Goal: Task Accomplishment & Management: Manage account settings

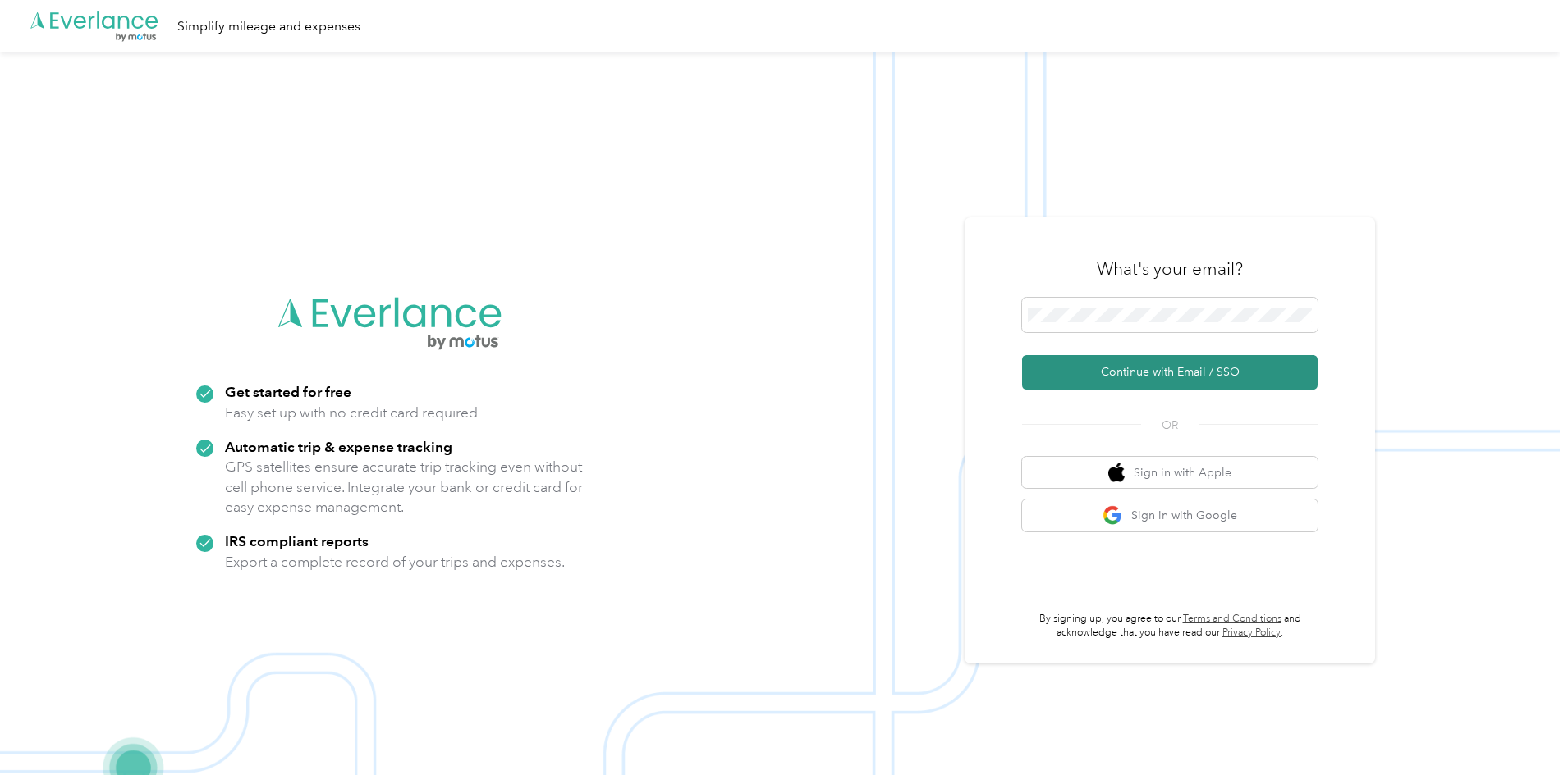
click at [1194, 373] on button "Continue with Email / SSO" at bounding box center [1170, 373] width 296 height 34
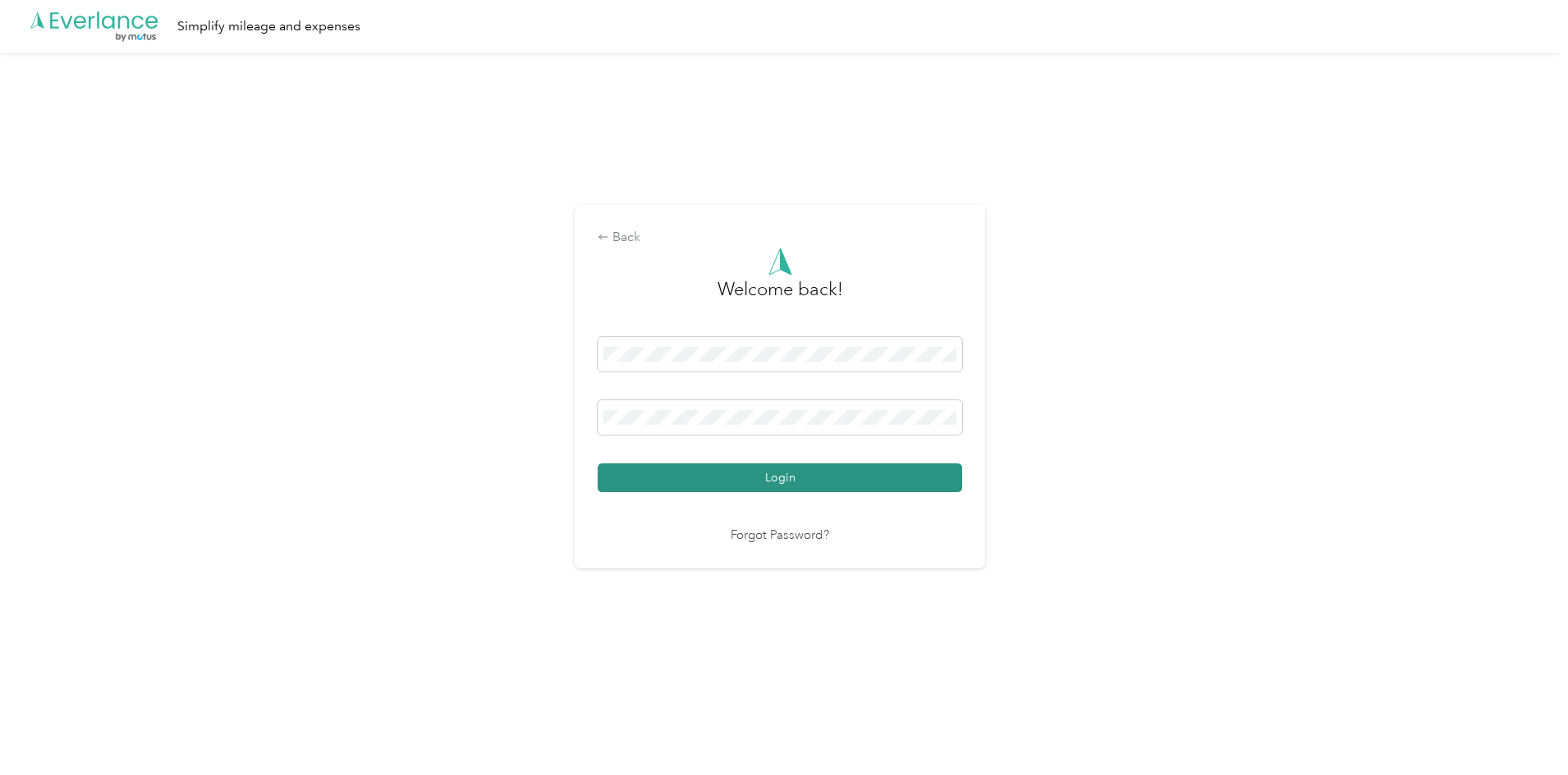
click at [770, 469] on button "Login" at bounding box center [780, 478] width 365 height 29
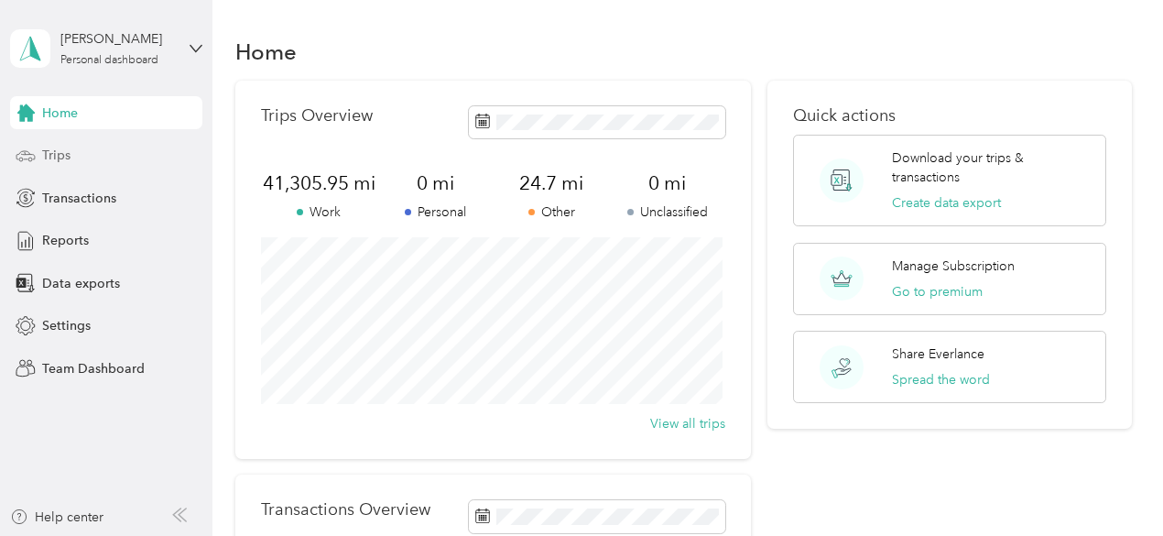
click at [67, 160] on span "Trips" at bounding box center [56, 155] width 28 height 19
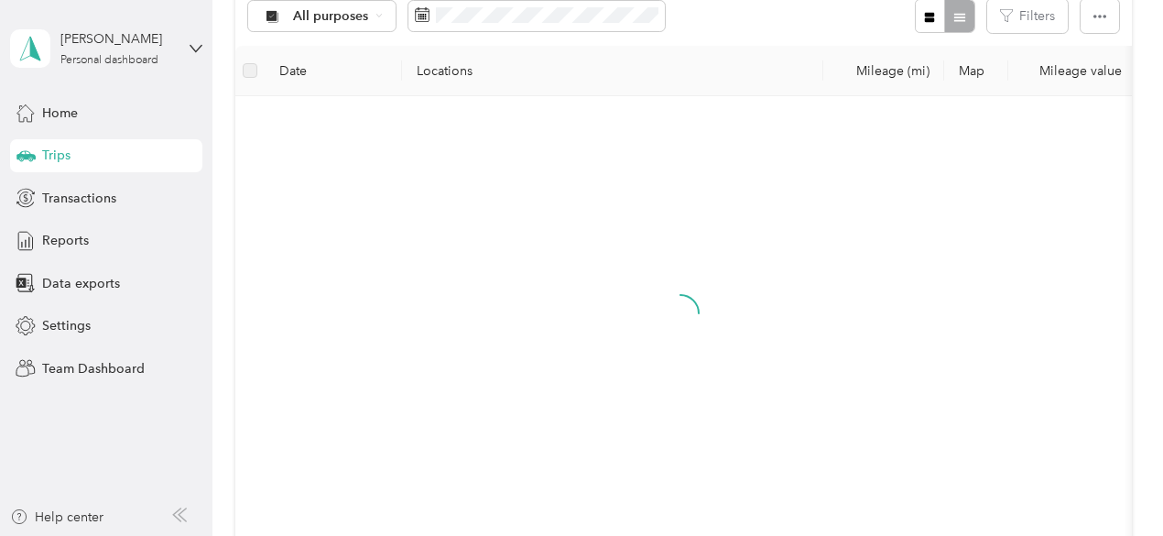
scroll to position [298, 0]
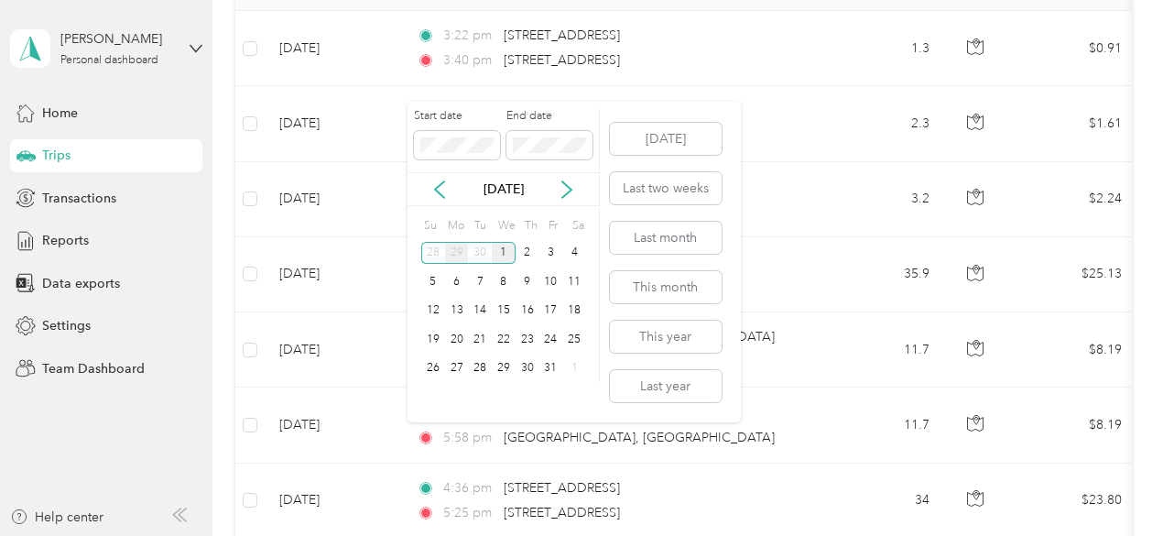
click at [456, 254] on div "29" at bounding box center [457, 253] width 24 height 23
click at [455, 343] on div "22" at bounding box center [457, 339] width 24 height 23
click at [459, 370] on div "29" at bounding box center [457, 368] width 24 height 23
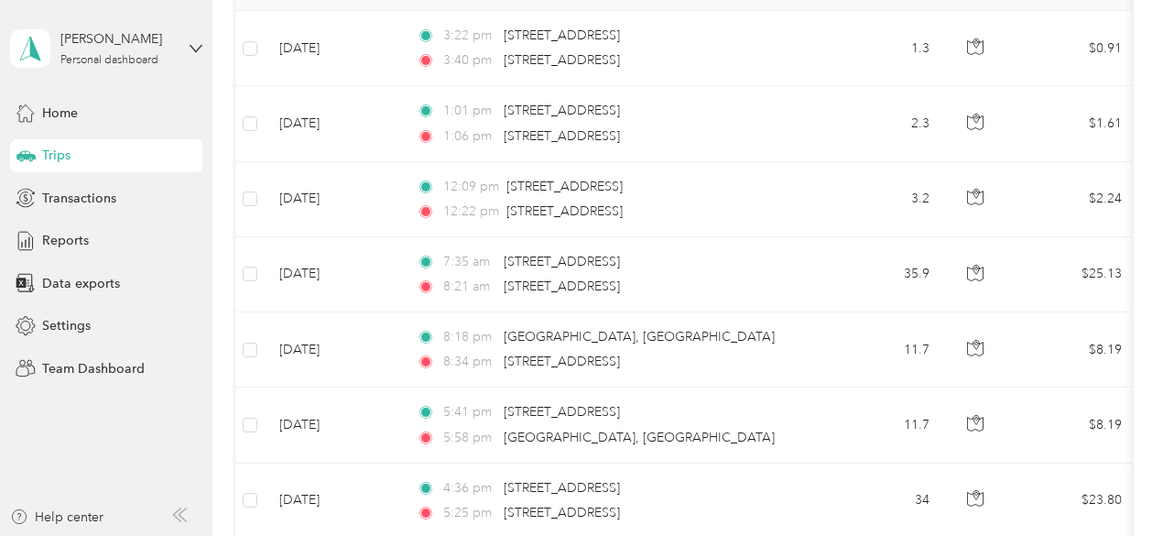
scroll to position [144, 0]
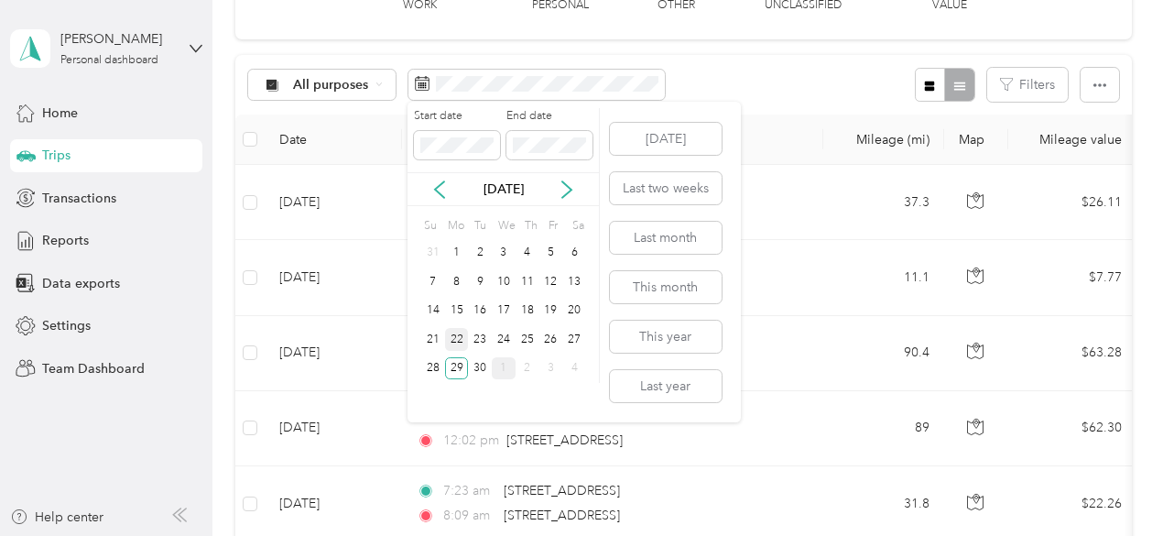
click at [457, 341] on div "22" at bounding box center [457, 339] width 24 height 23
click at [549, 337] on div "26" at bounding box center [551, 339] width 24 height 23
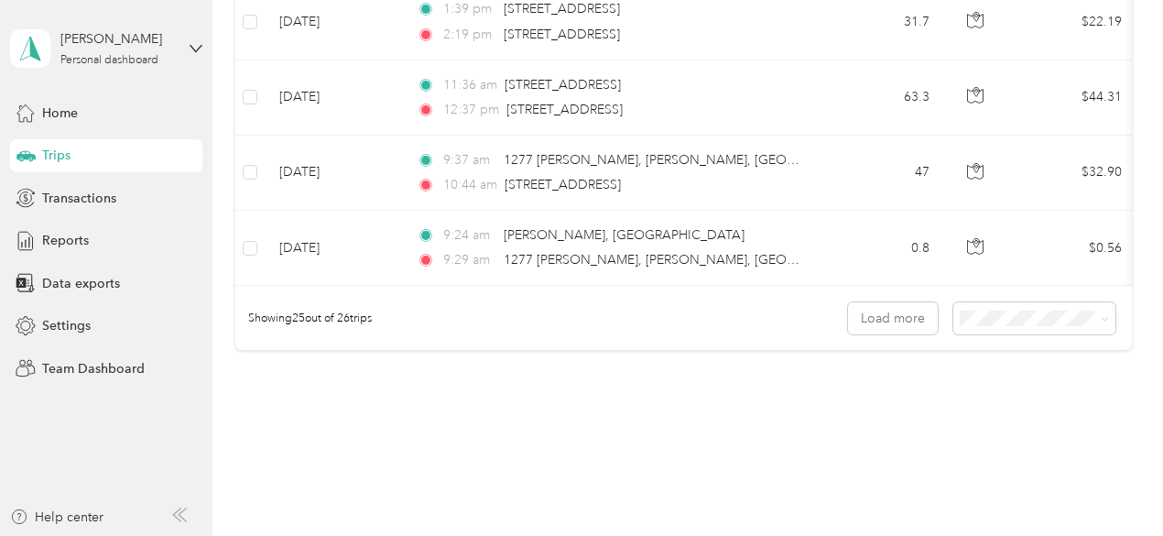
scroll to position [1896, 0]
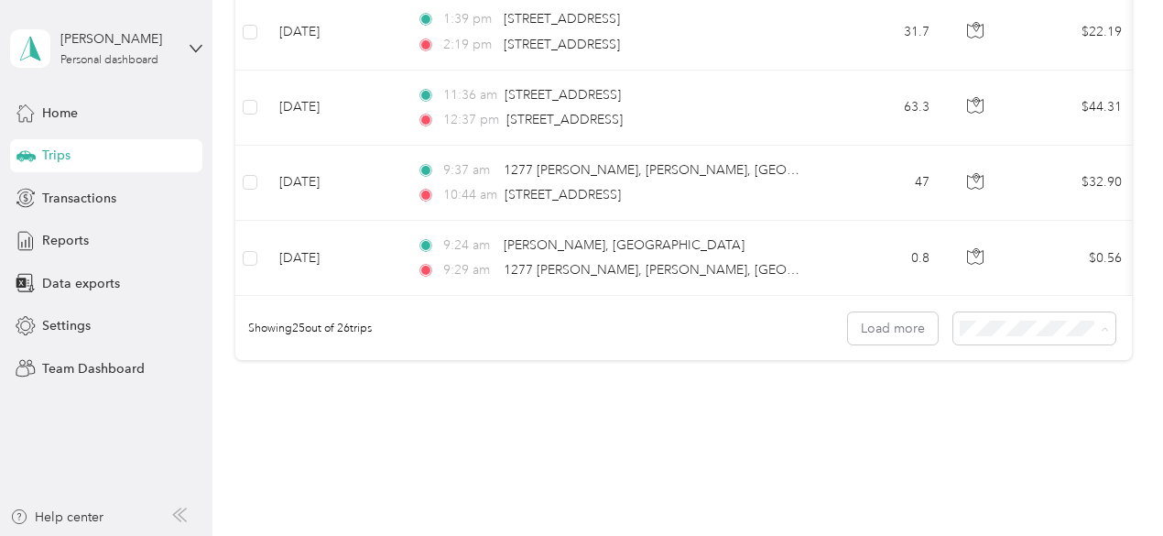
click at [982, 438] on span "100 per load" at bounding box center [999, 440] width 75 height 16
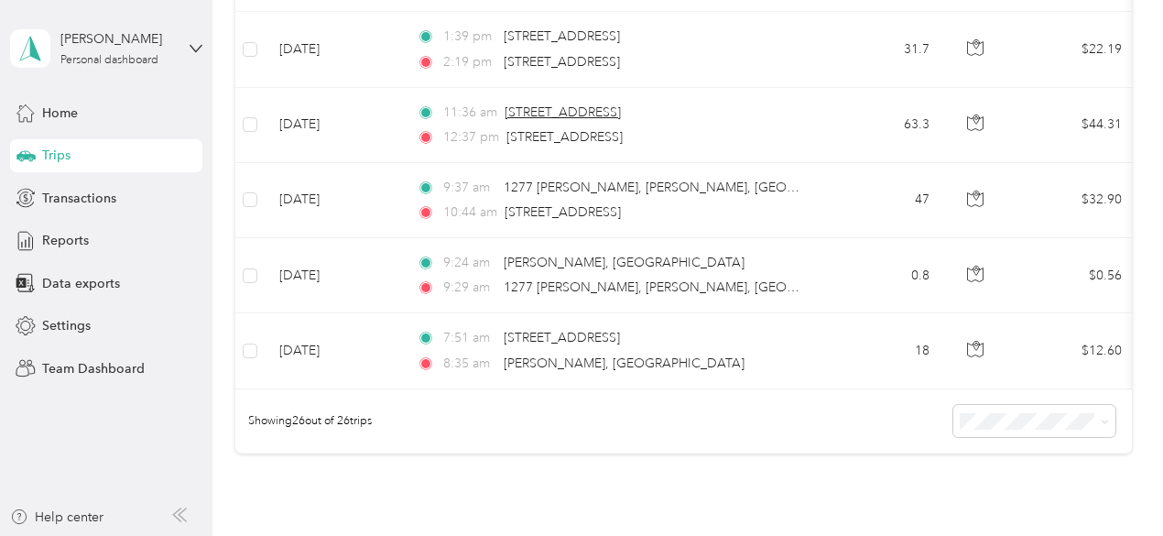
scroll to position [1856, 0]
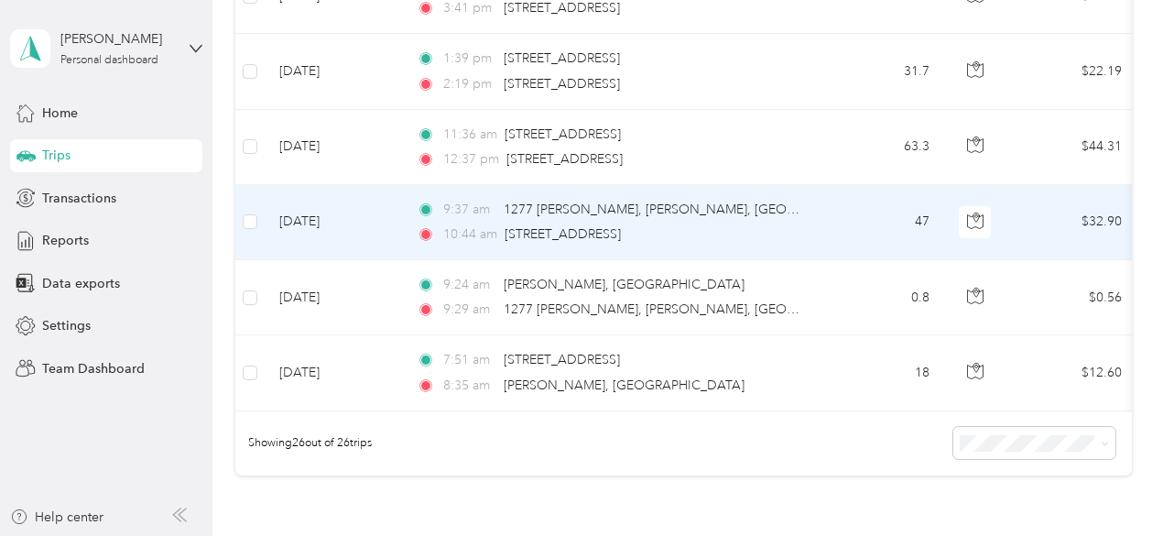
click at [652, 223] on div "9:37 am [STREET_ADDRESS][PERSON_NAME][PERSON_NAME] 10:44 am [STREET_ADDRESS]" at bounding box center [609, 222] width 385 height 45
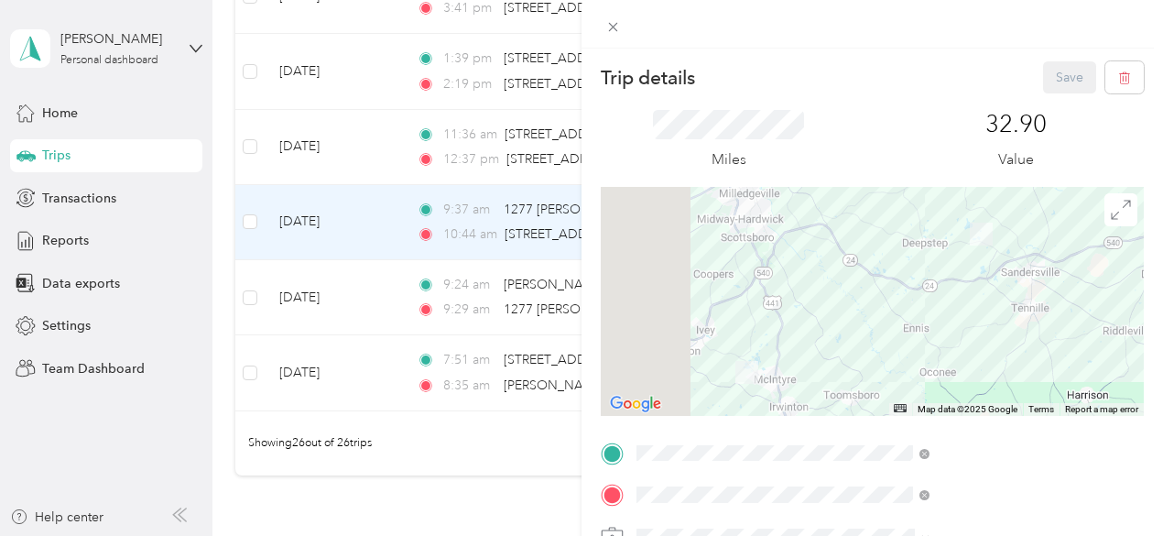
click at [631, 149] on div "Trip details Save This trip cannot be edited because it is either under review,…" at bounding box center [581, 268] width 1163 height 536
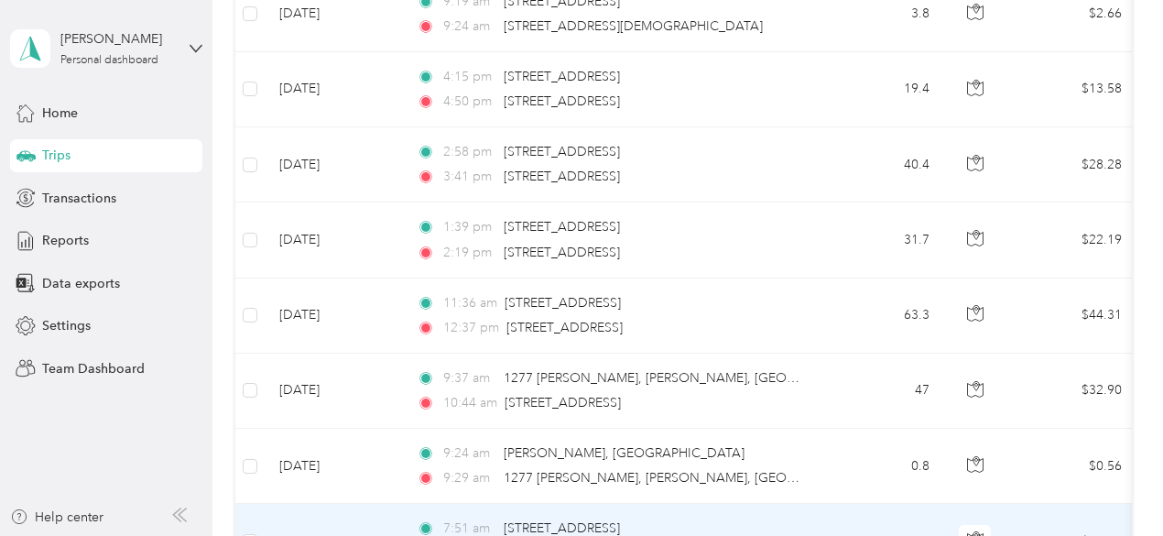
scroll to position [1650, 0]
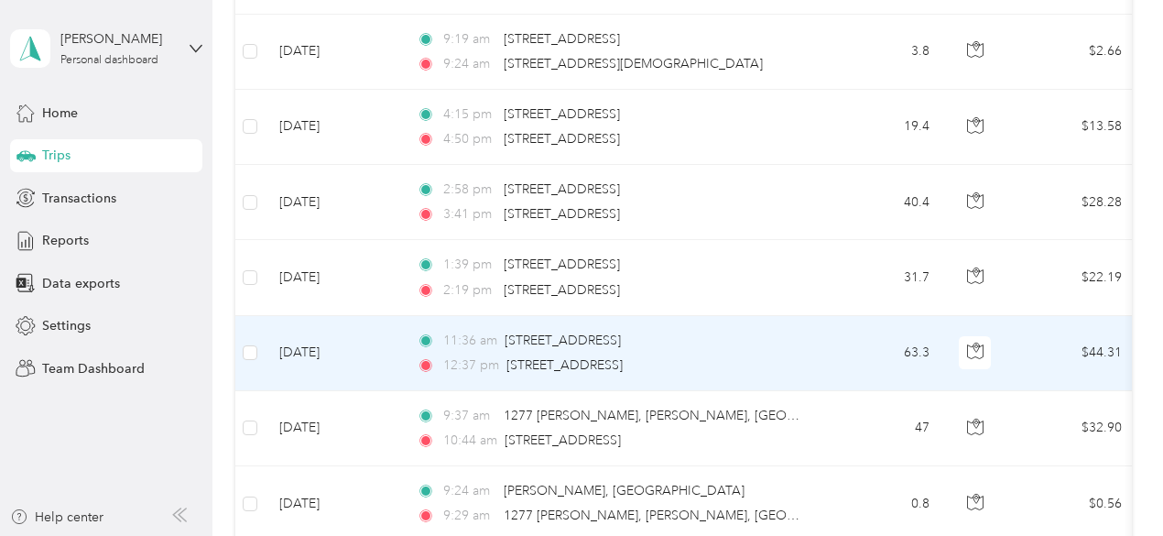
click at [763, 353] on div "11:36 am [STREET_ADDRESS] 12:37 pm [STREET_ADDRESS]" at bounding box center [609, 353] width 385 height 45
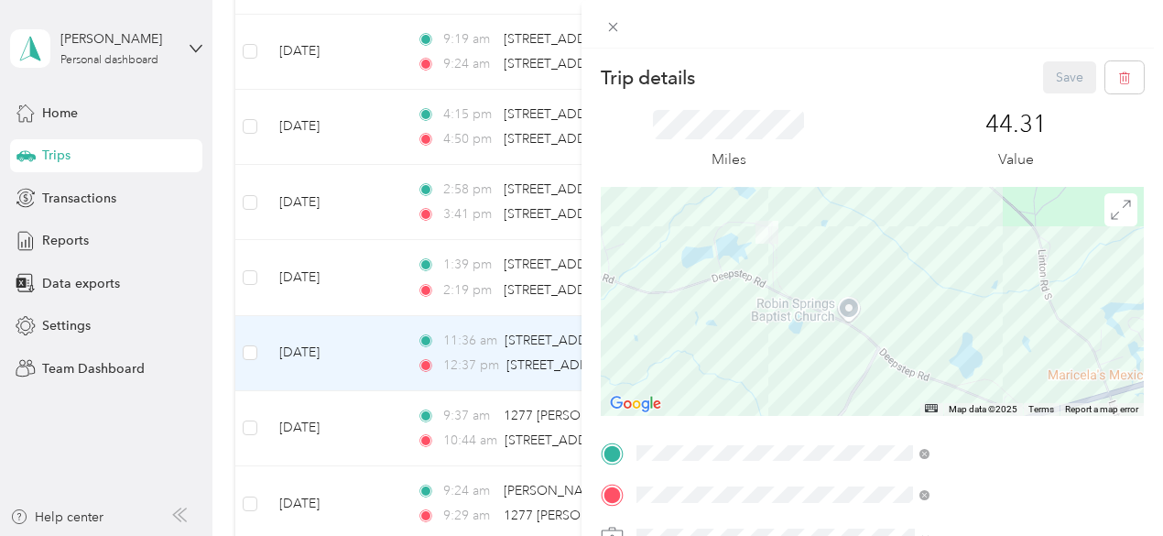
drag, startPoint x: 857, startPoint y: 201, endPoint x: 914, endPoint y: 265, distance: 85.6
click at [914, 265] on div at bounding box center [872, 301] width 543 height 229
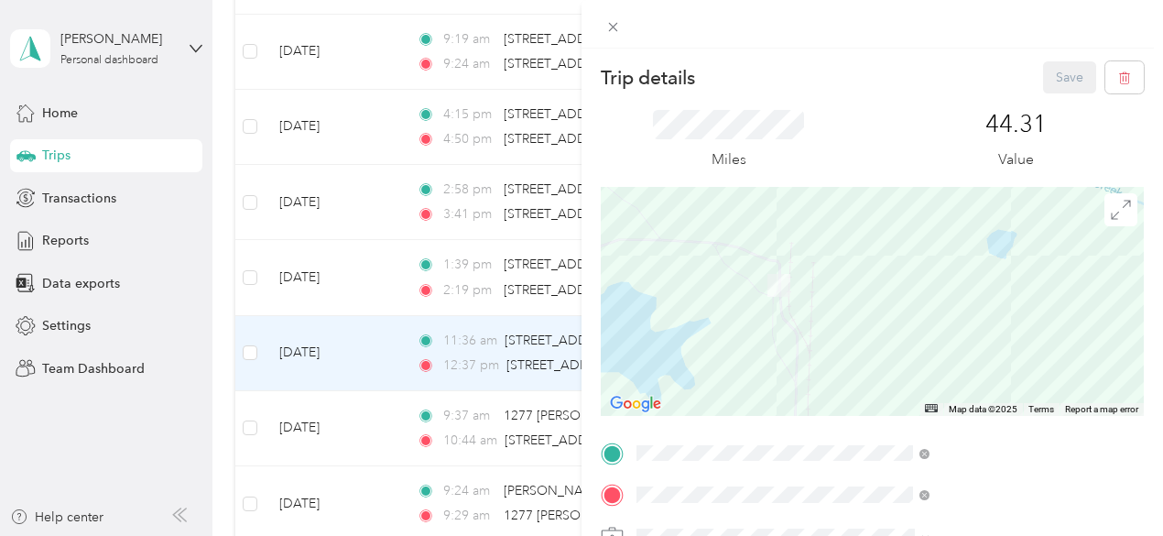
drag, startPoint x: 839, startPoint y: 250, endPoint x: 854, endPoint y: 363, distance: 113.7
click at [854, 363] on div at bounding box center [872, 301] width 543 height 229
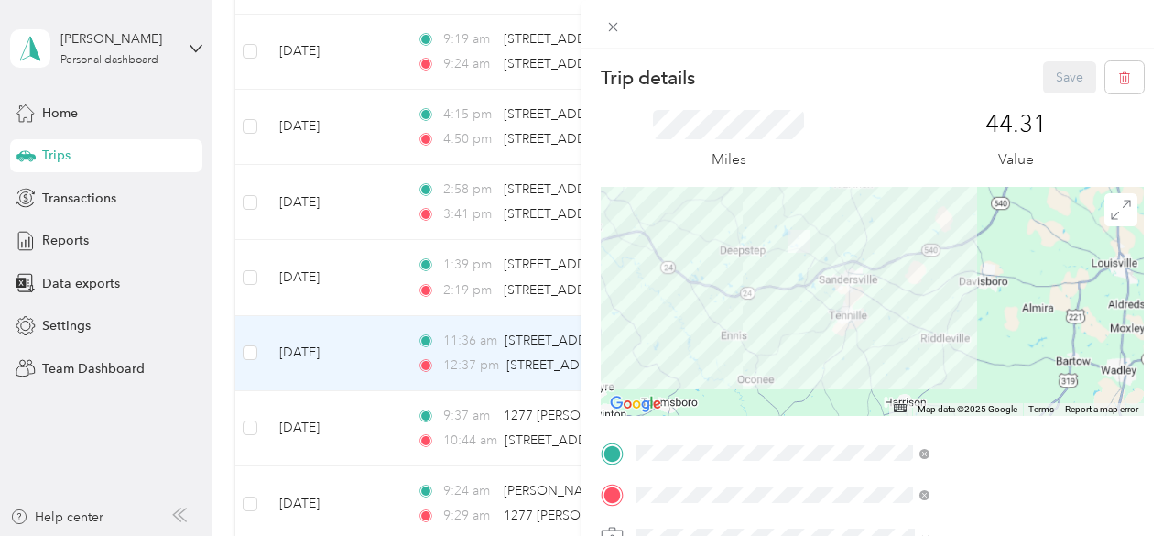
drag, startPoint x: 862, startPoint y: 379, endPoint x: 907, endPoint y: 287, distance: 102.8
click at [903, 281] on div at bounding box center [872, 301] width 543 height 229
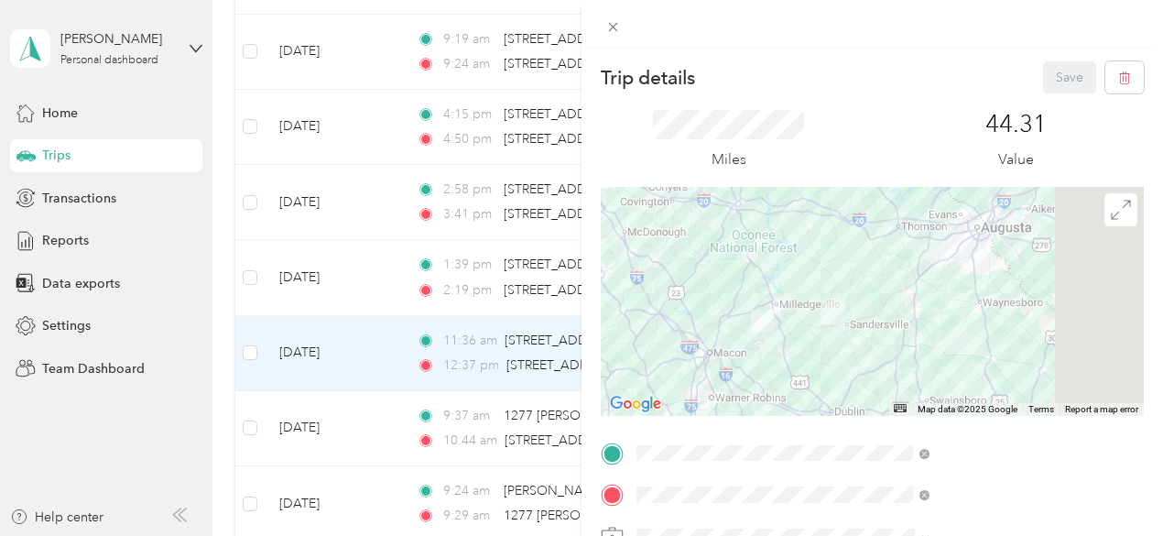
drag, startPoint x: 549, startPoint y: 316, endPoint x: 528, endPoint y: 321, distance: 20.7
click at [543, 320] on div "Trip details Save This trip cannot be edited because it is either under review,…" at bounding box center [581, 268] width 1163 height 536
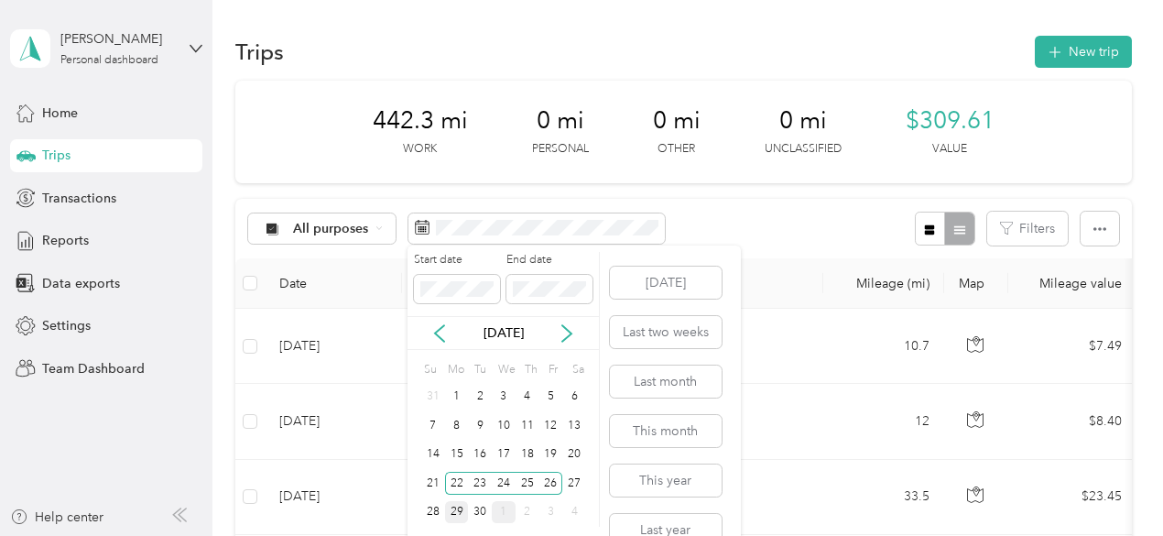
click at [463, 513] on div "29" at bounding box center [457, 512] width 24 height 23
click at [477, 518] on div "30" at bounding box center [480, 512] width 24 height 23
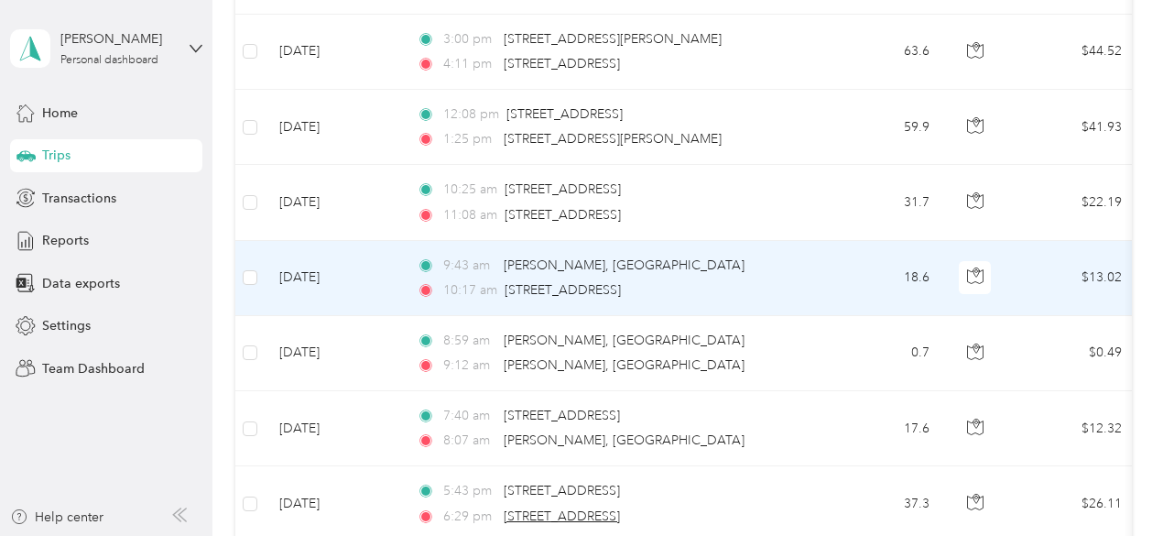
scroll to position [517, 0]
